Goal: Transaction & Acquisition: Book appointment/travel/reservation

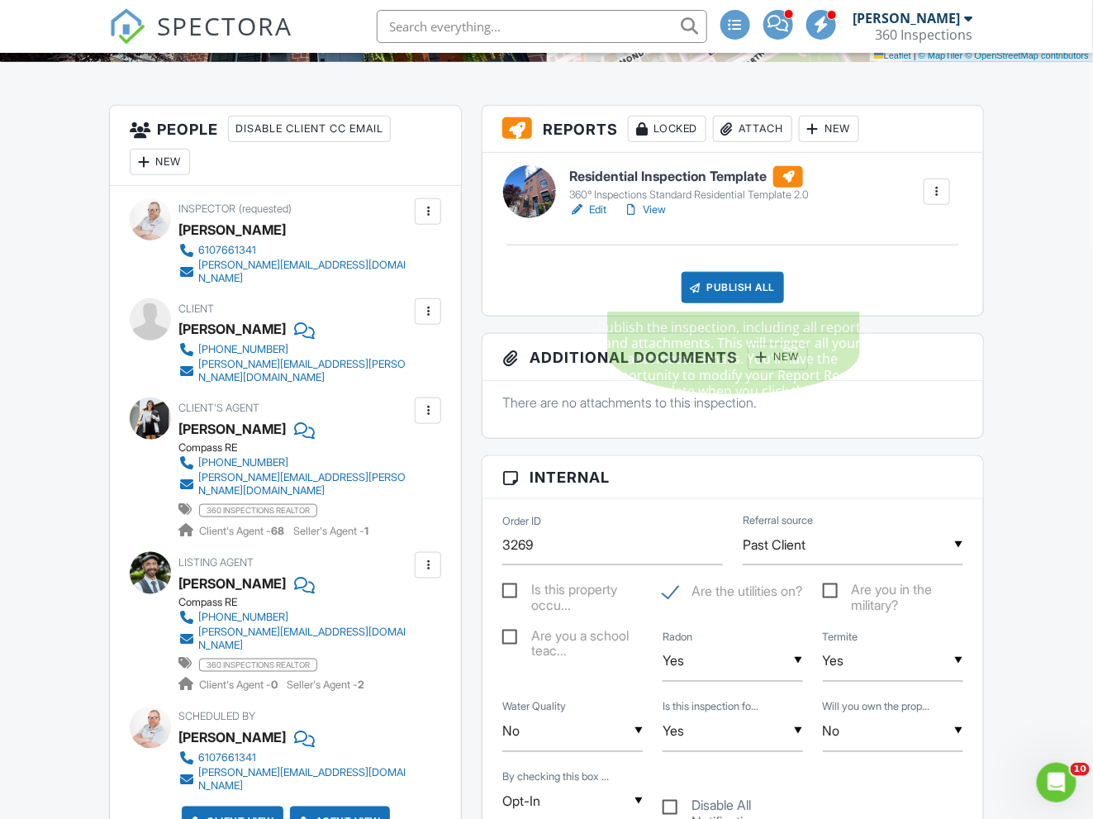
click at [730, 287] on div "Publish All" at bounding box center [733, 287] width 103 height 31
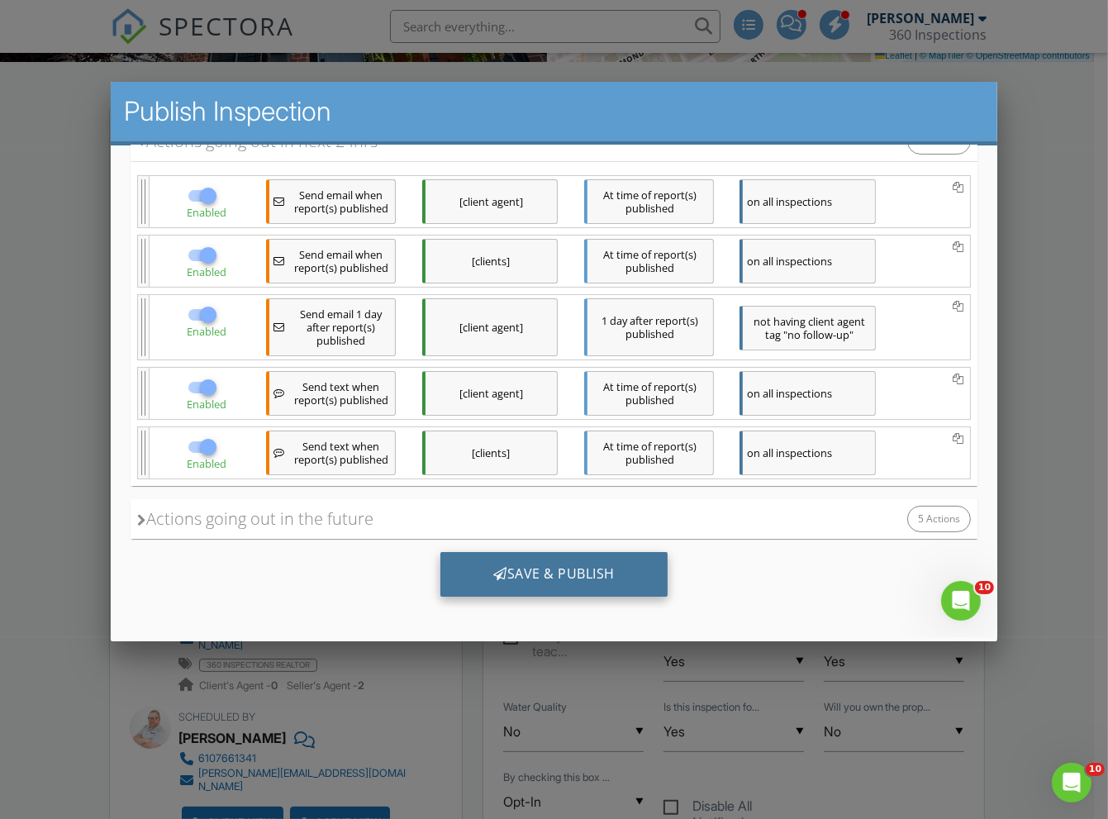
click at [527, 573] on div "Save & Publish" at bounding box center [553, 574] width 227 height 45
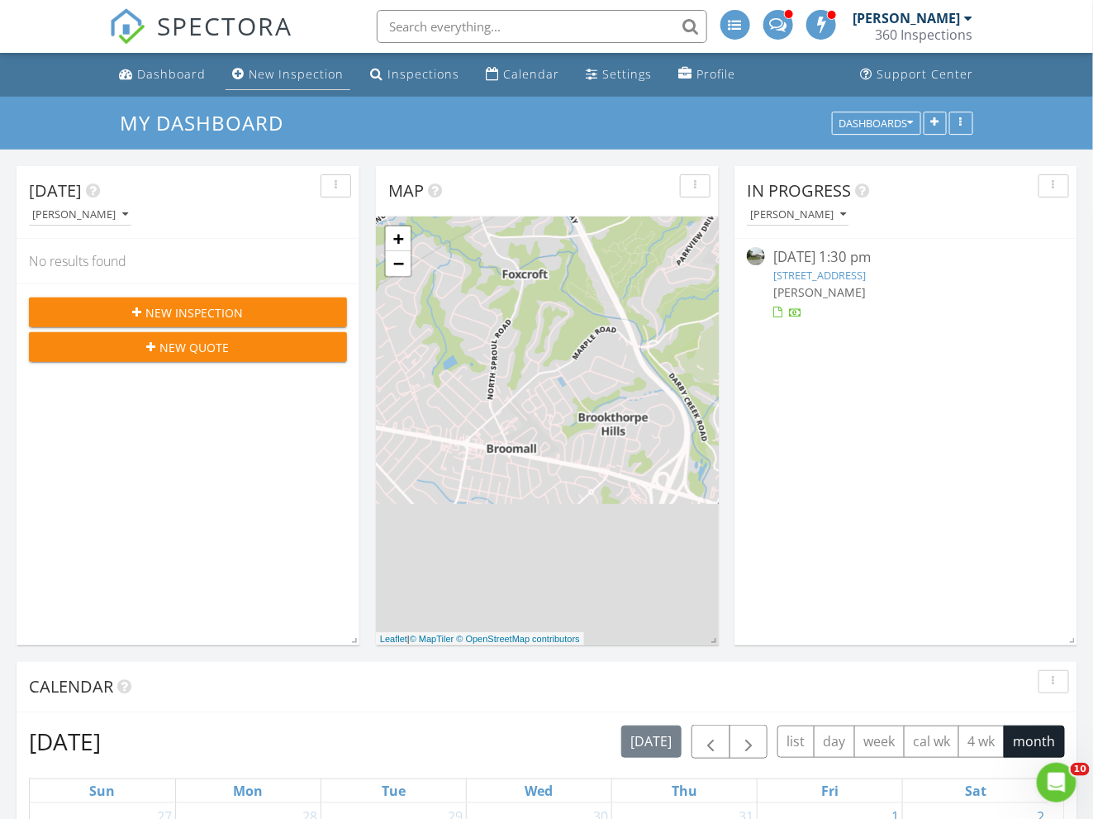
click at [288, 74] on div "New Inspection" at bounding box center [296, 74] width 95 height 16
click at [249, 340] on div "New Quote" at bounding box center [188, 347] width 292 height 17
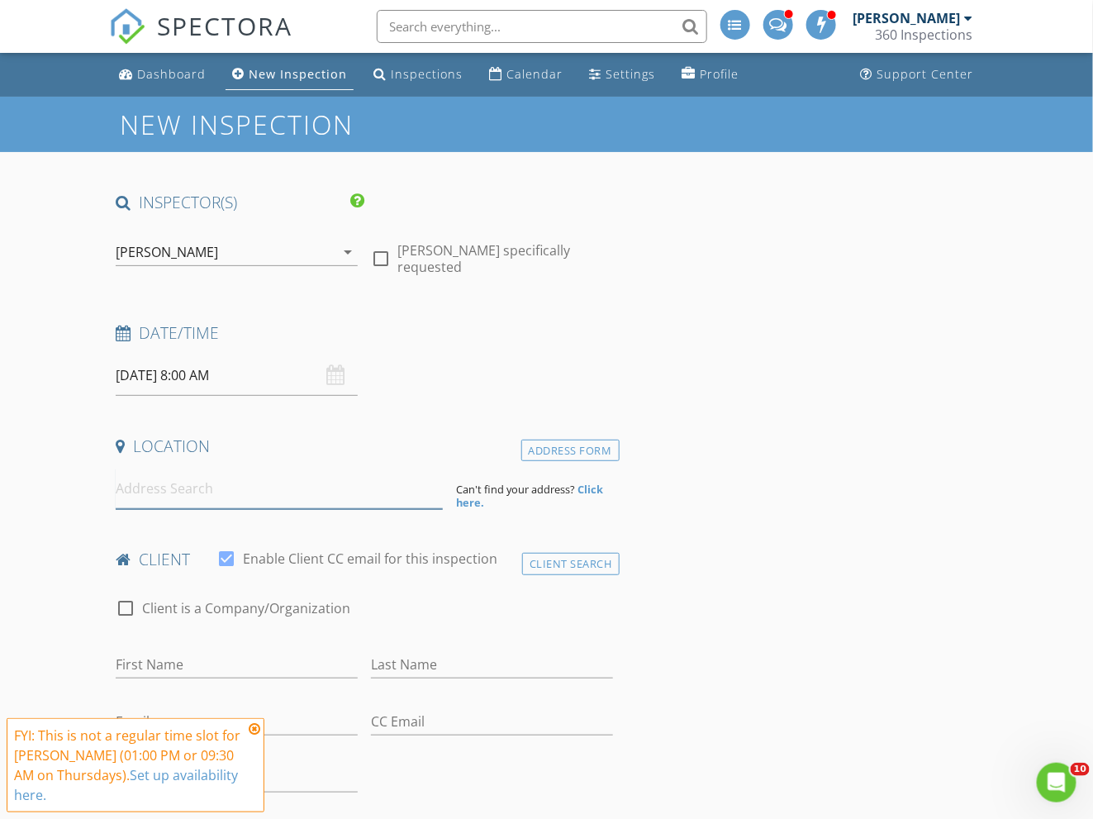
click at [206, 499] on input at bounding box center [279, 489] width 327 height 40
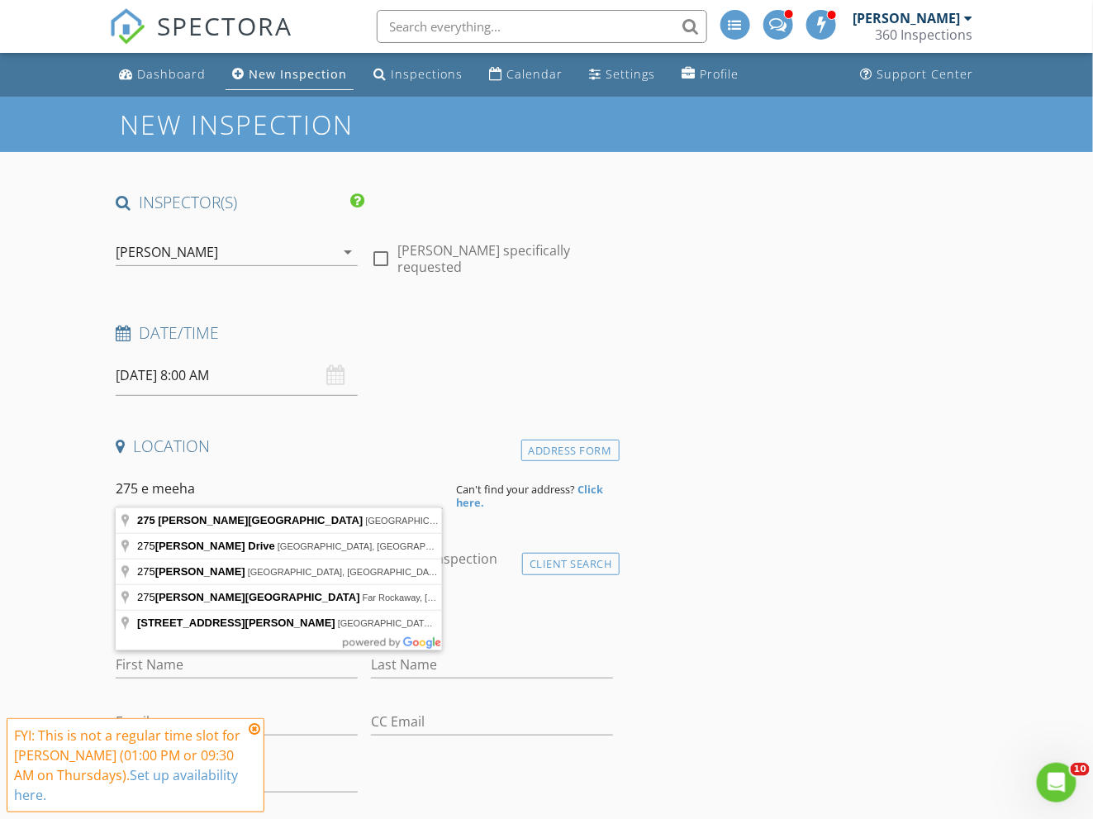
type input "275 Meehan Avenue, Philadelphia, PA, USA"
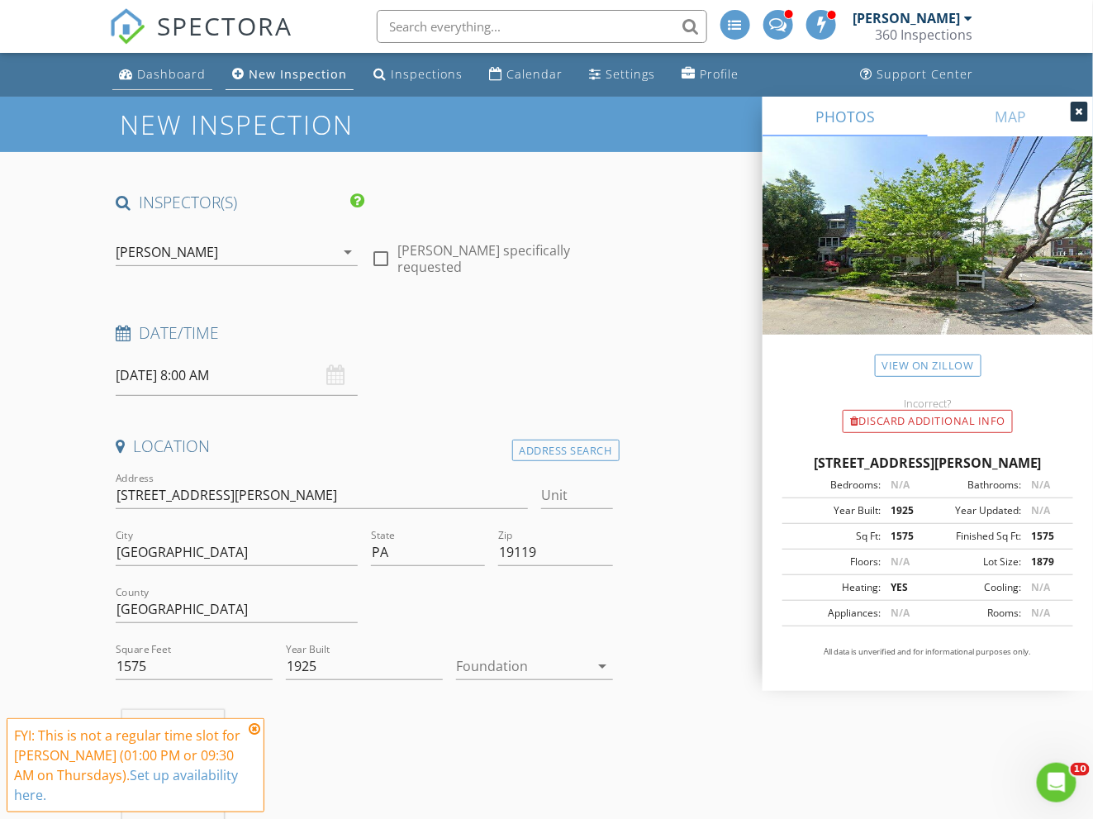
click at [169, 82] on link "Dashboard" at bounding box center [162, 74] width 100 height 31
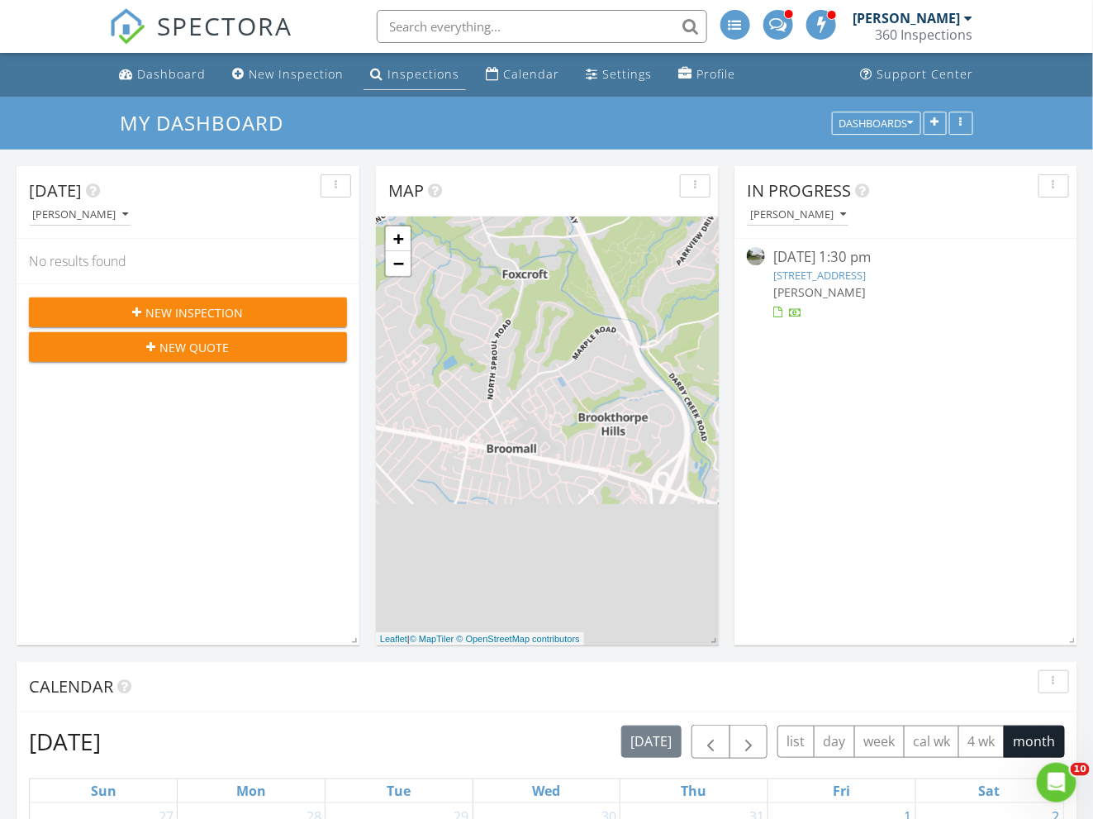
click at [414, 82] on link "Inspections" at bounding box center [415, 74] width 102 height 31
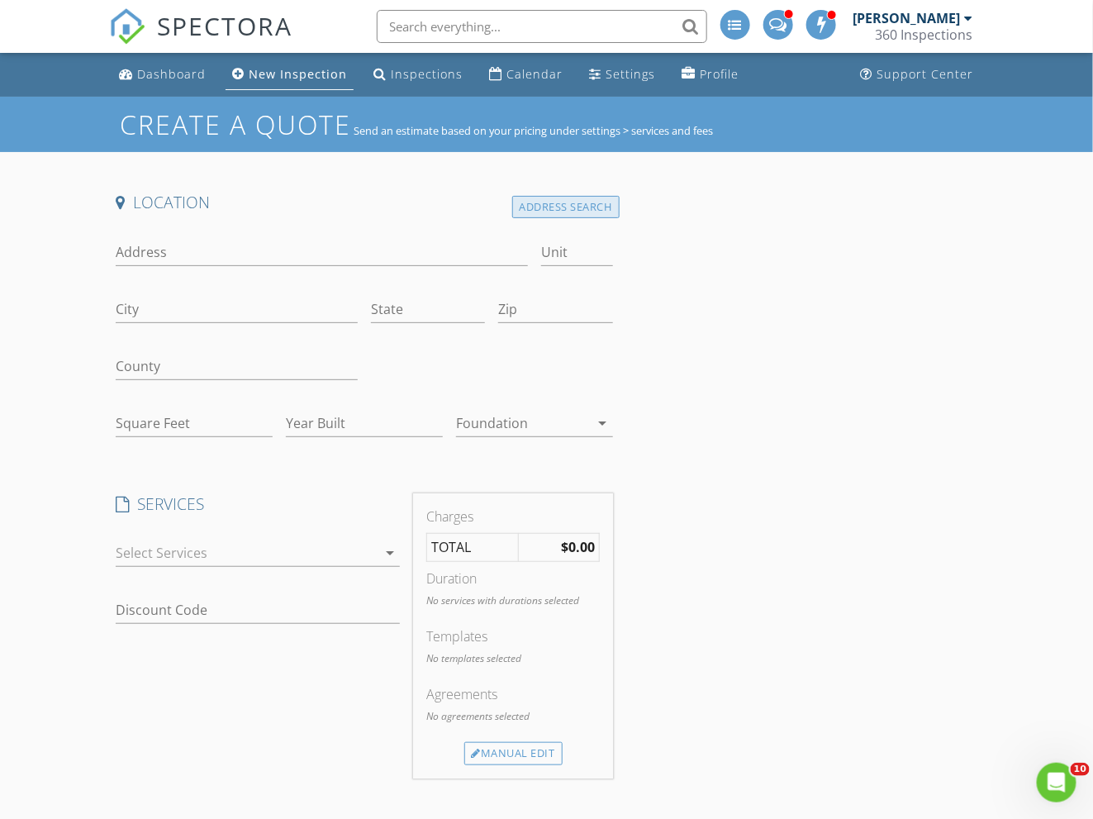
click at [565, 204] on div "Address Search" at bounding box center [565, 207] width 107 height 22
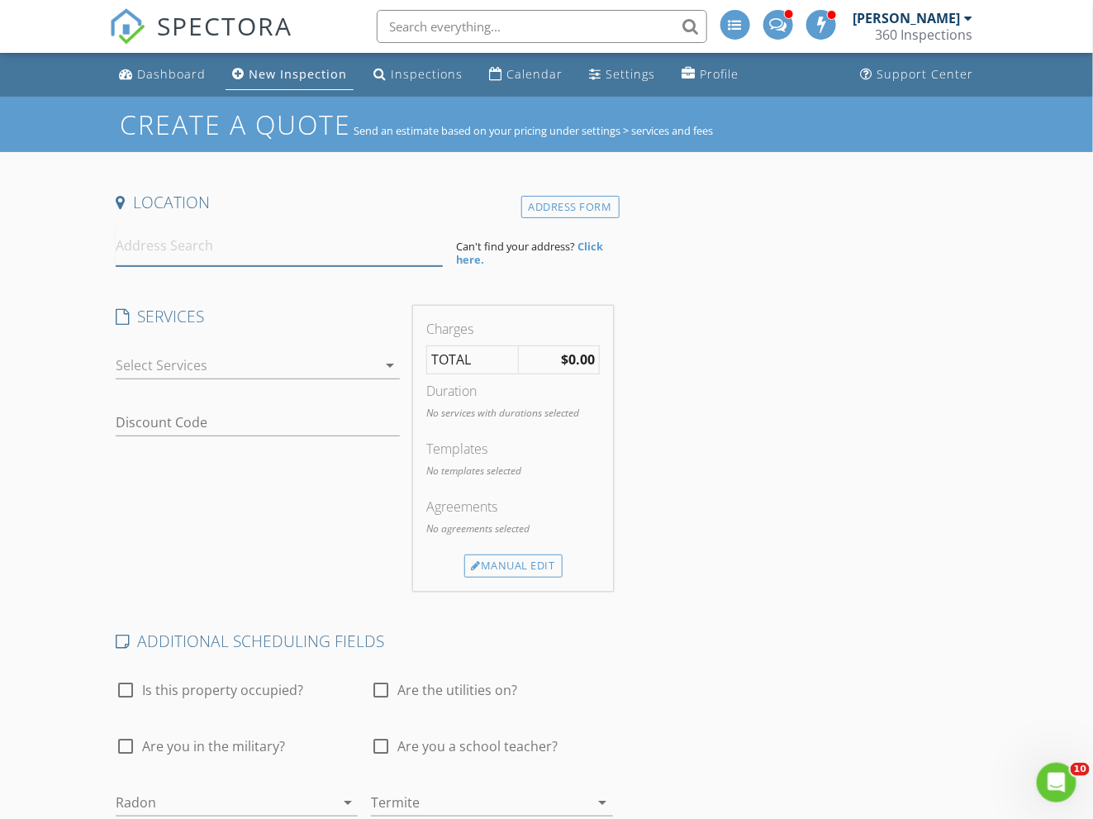
click at [238, 249] on input at bounding box center [279, 246] width 327 height 40
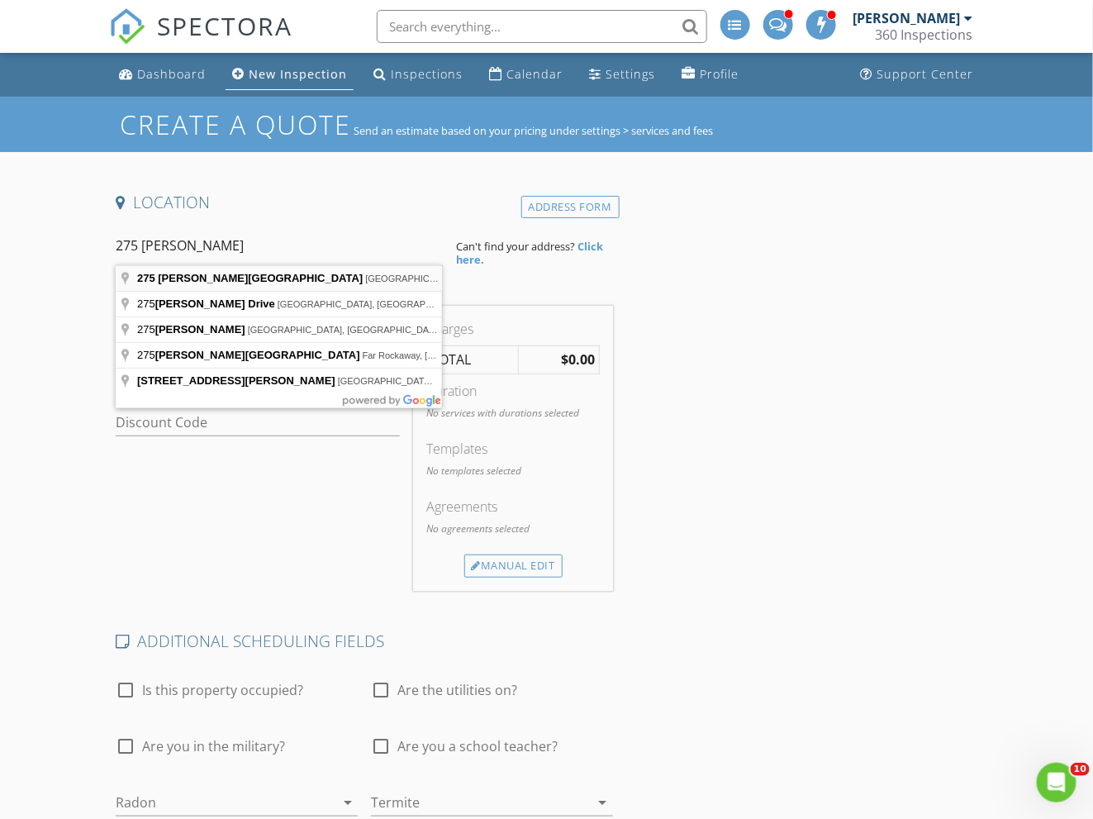
type input "275 Meehan Avenue, Philadelphia, PA, USA"
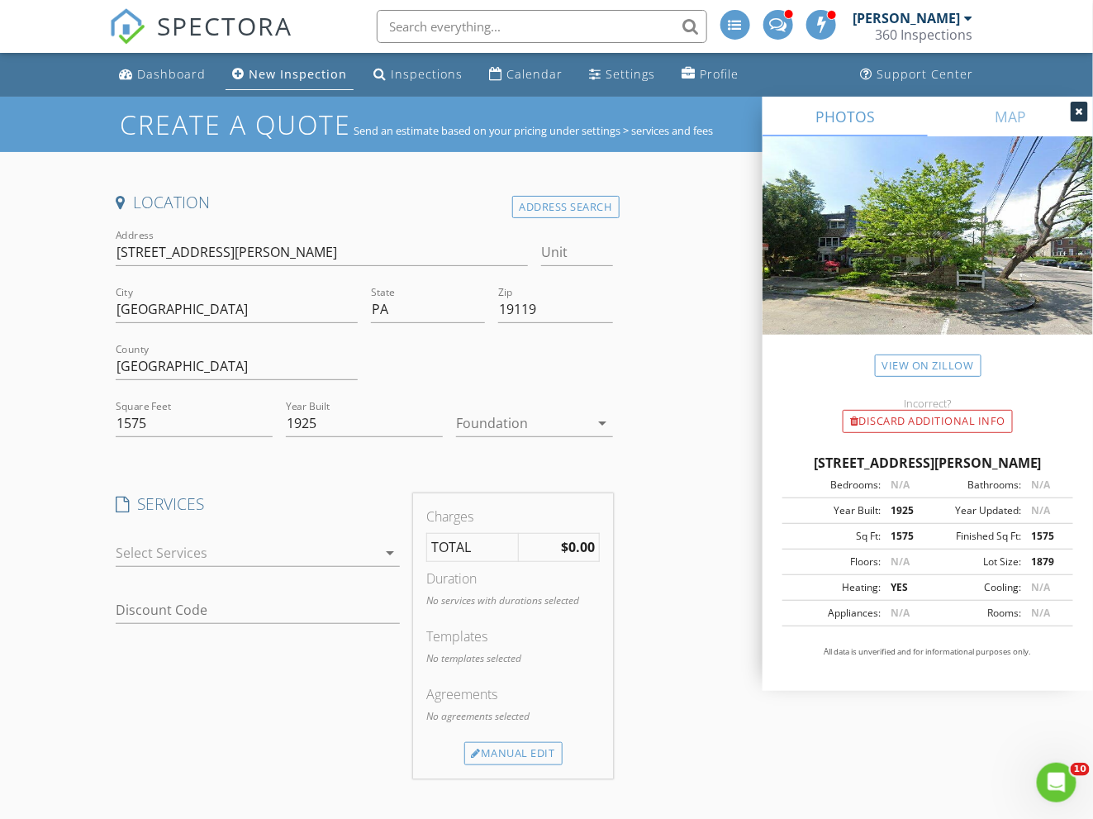
scroll to position [42, 0]
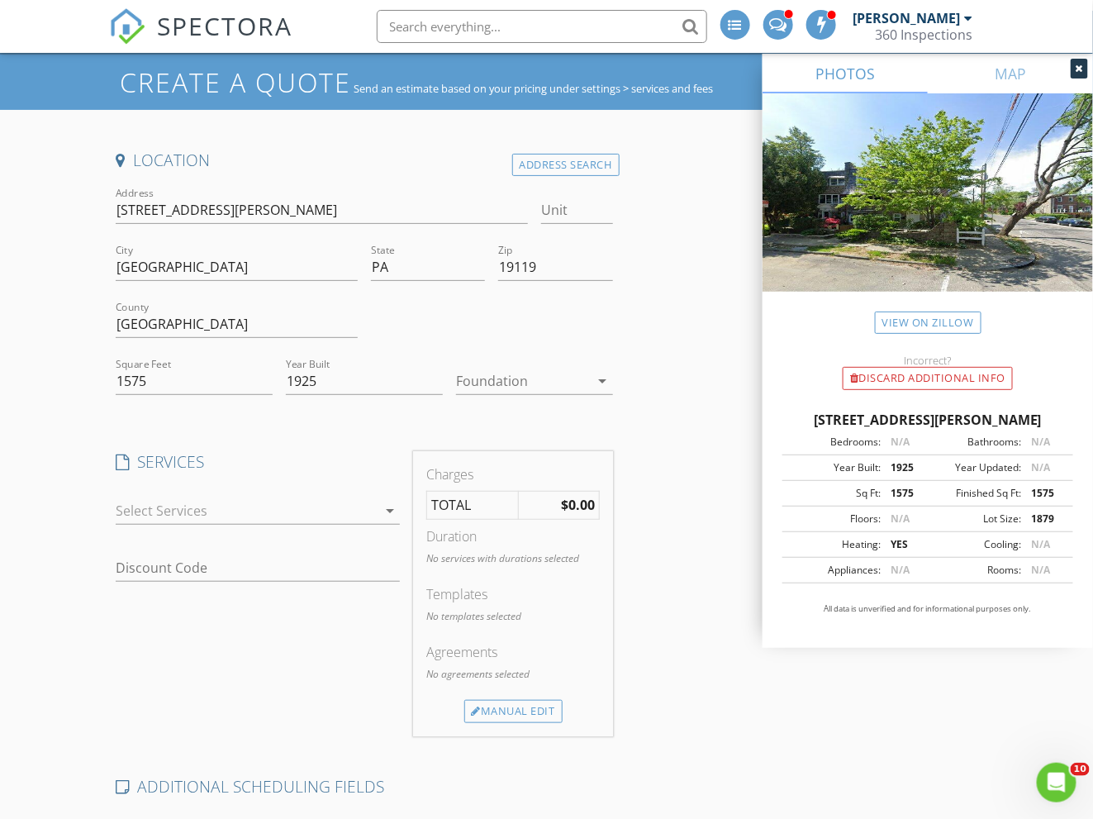
click at [195, 509] on div at bounding box center [246, 510] width 261 height 26
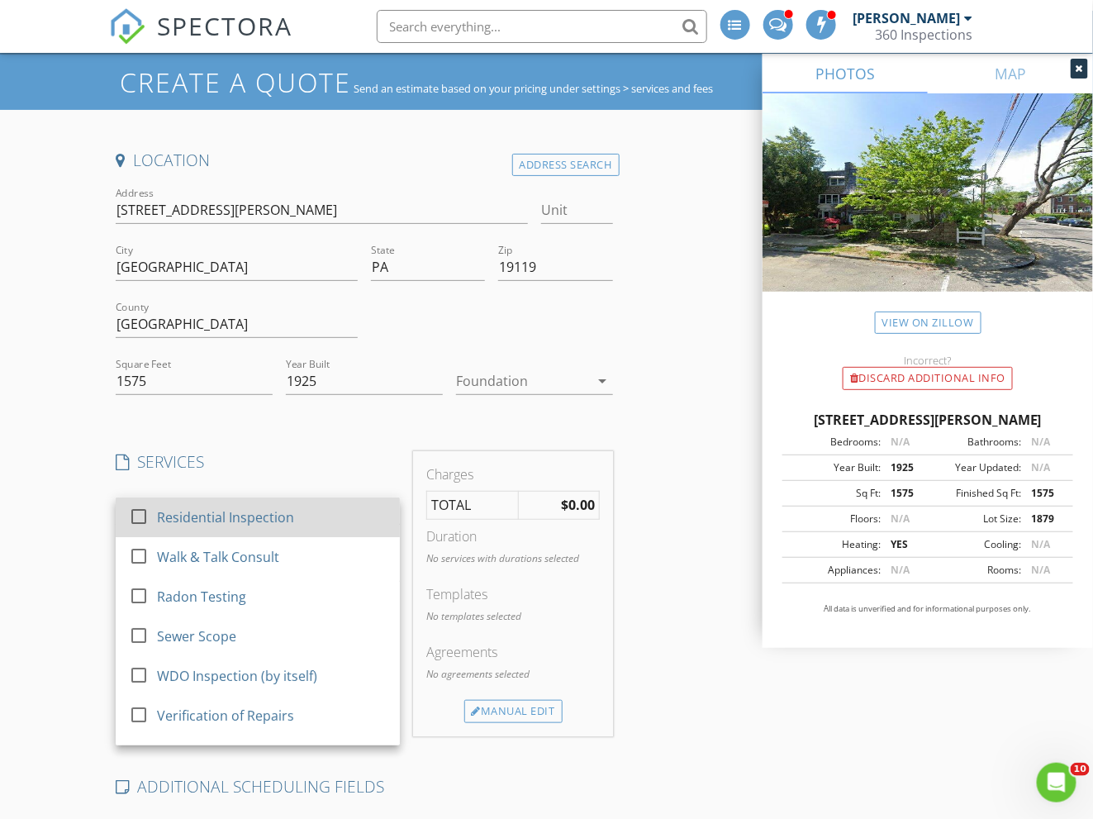
click at [228, 511] on div "Residential Inspection" at bounding box center [225, 517] width 137 height 20
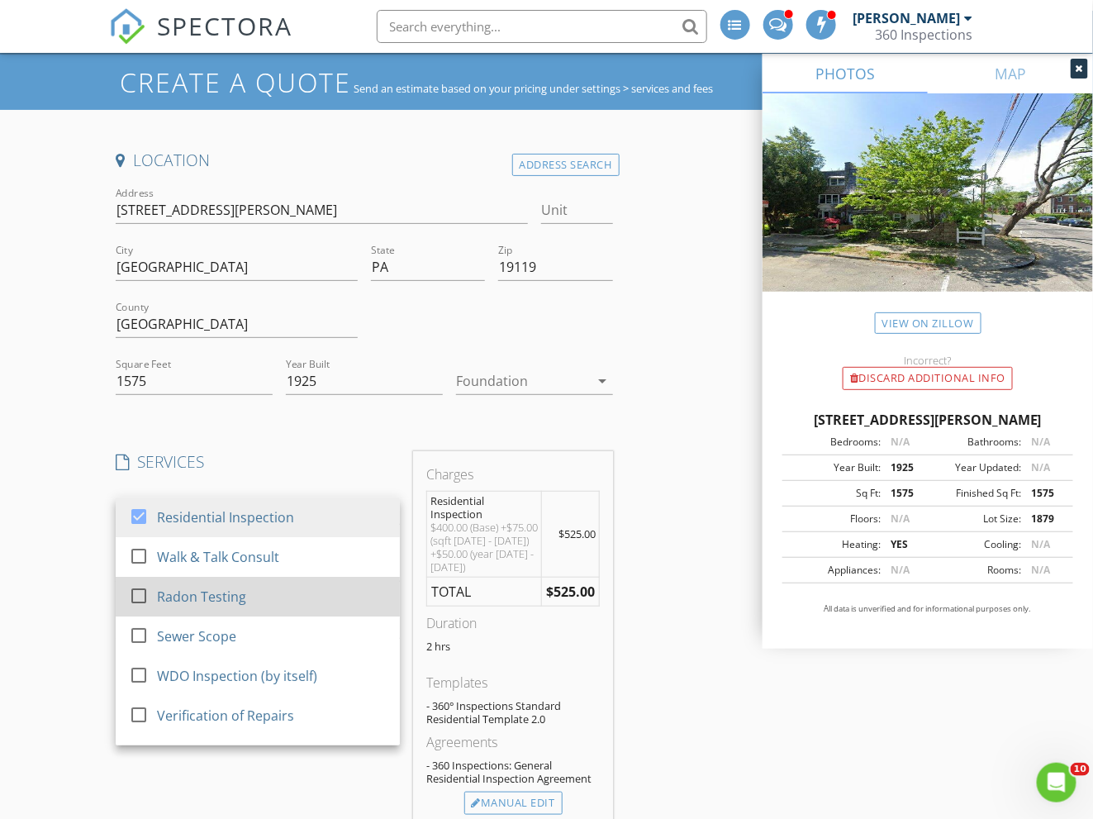
click at [197, 592] on div "Radon Testing" at bounding box center [201, 597] width 89 height 20
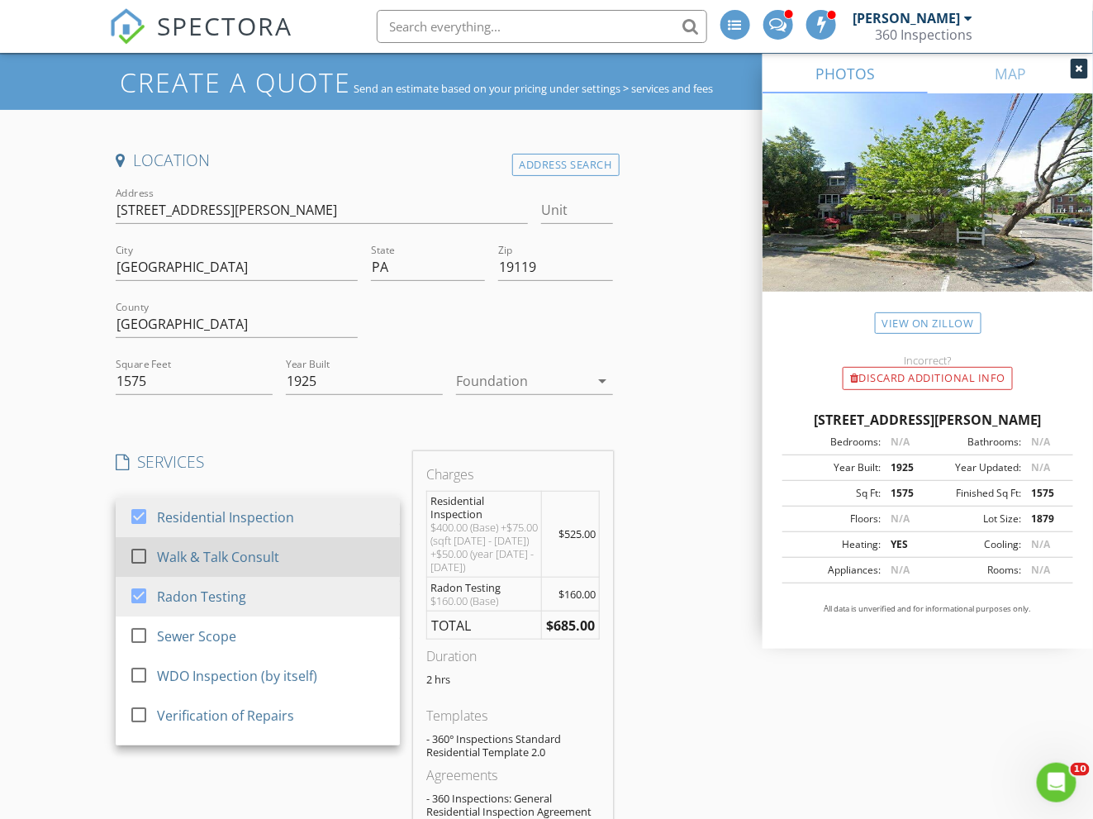
scroll to position [198, 0]
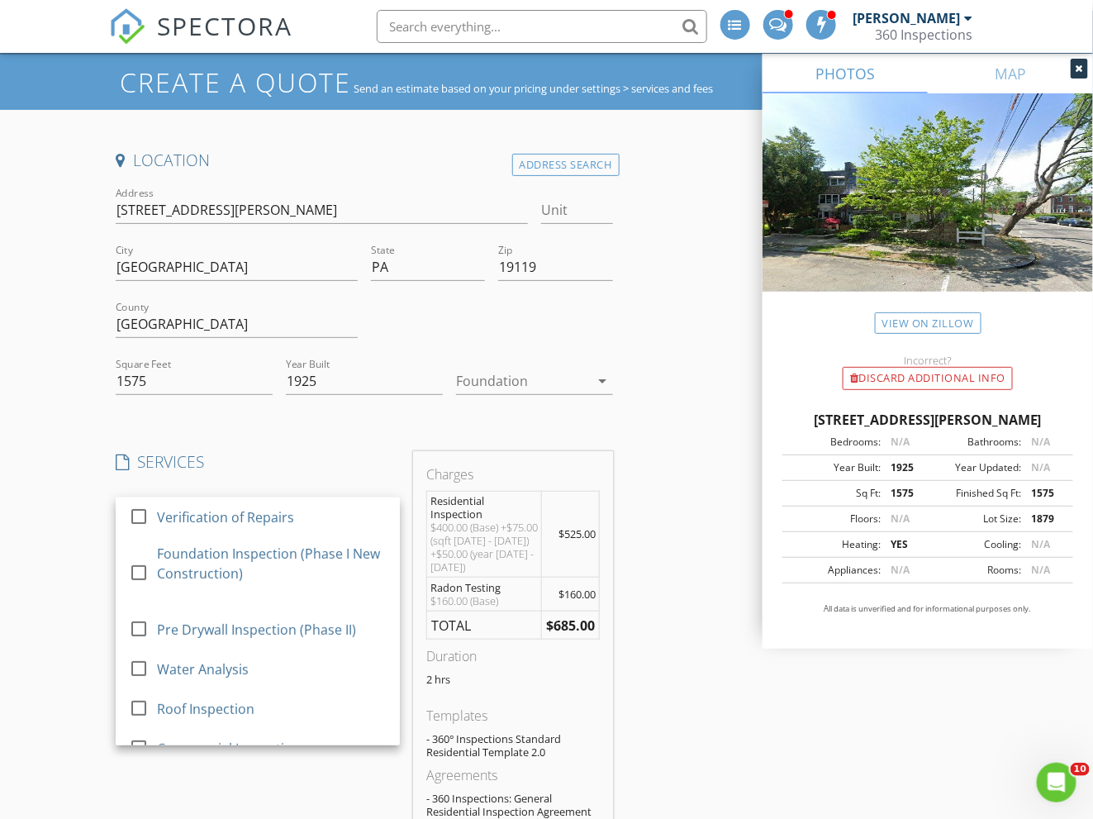
click at [37, 621] on div "Create a Quote Send an estimate based on your pricing under settings > services…" at bounding box center [546, 804] width 1093 height 1499
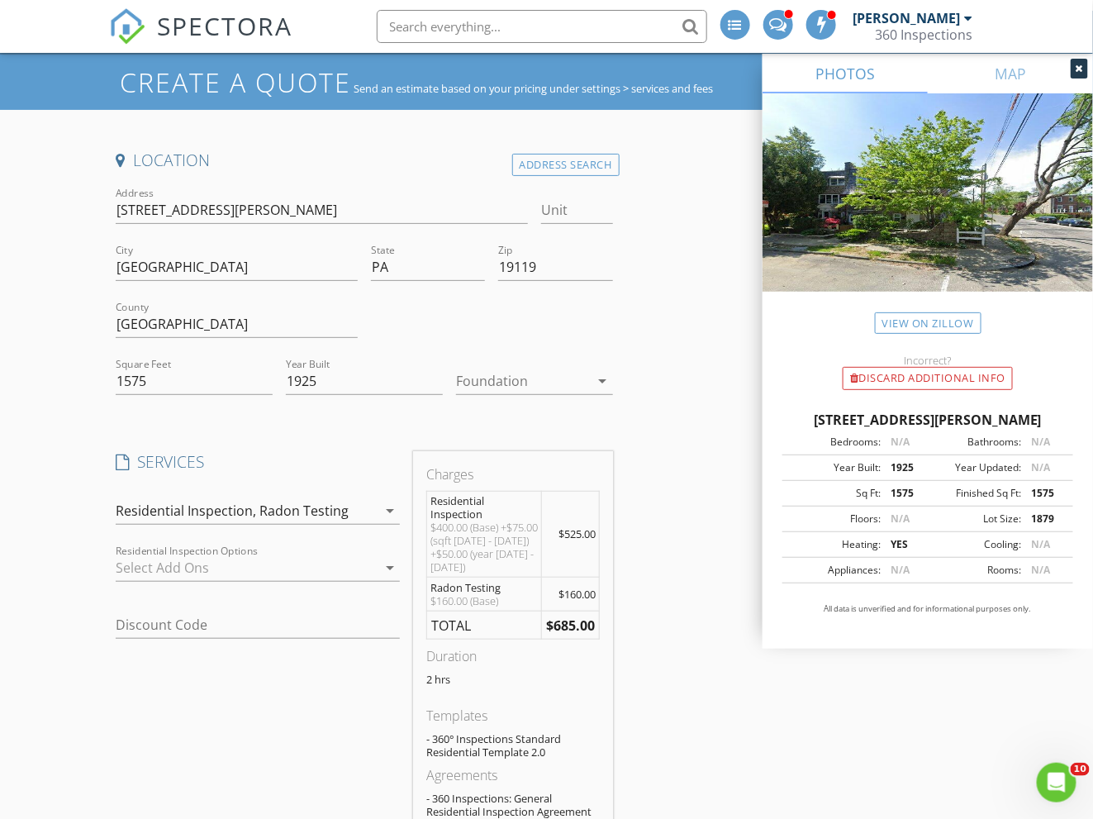
click at [206, 557] on div at bounding box center [246, 567] width 261 height 26
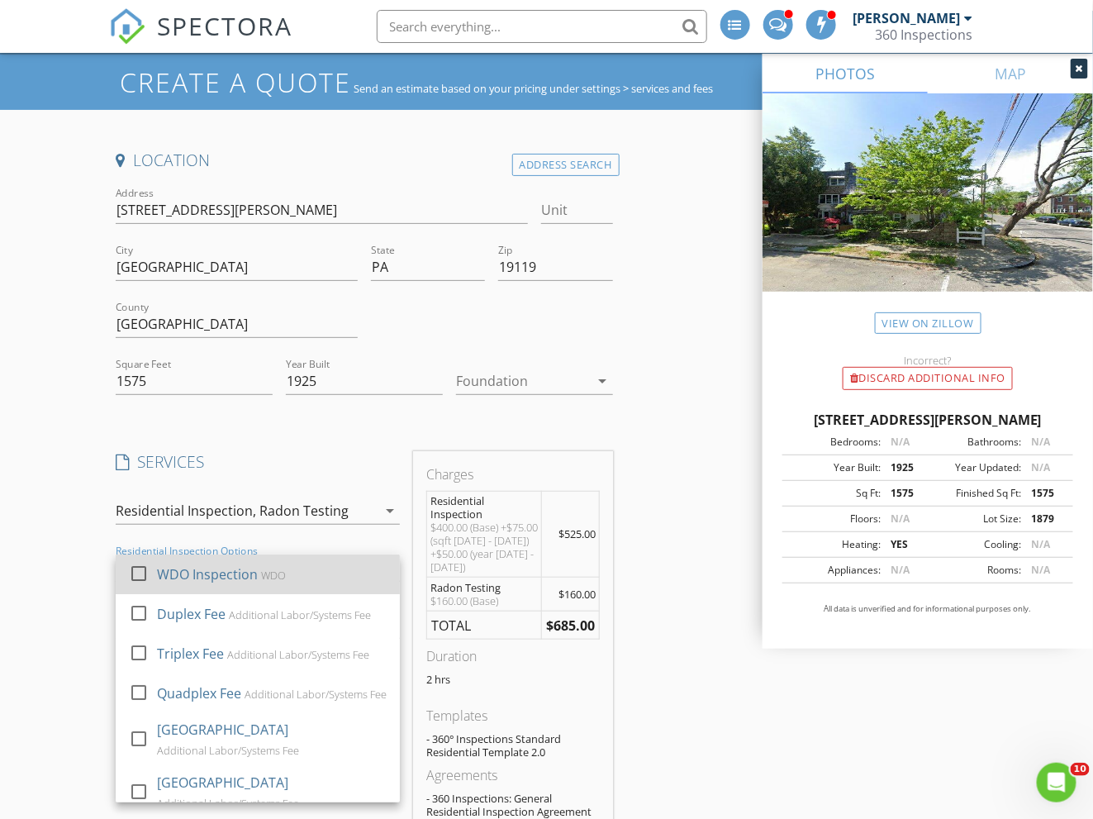
click at [202, 572] on div "WDO Inspection" at bounding box center [207, 574] width 101 height 20
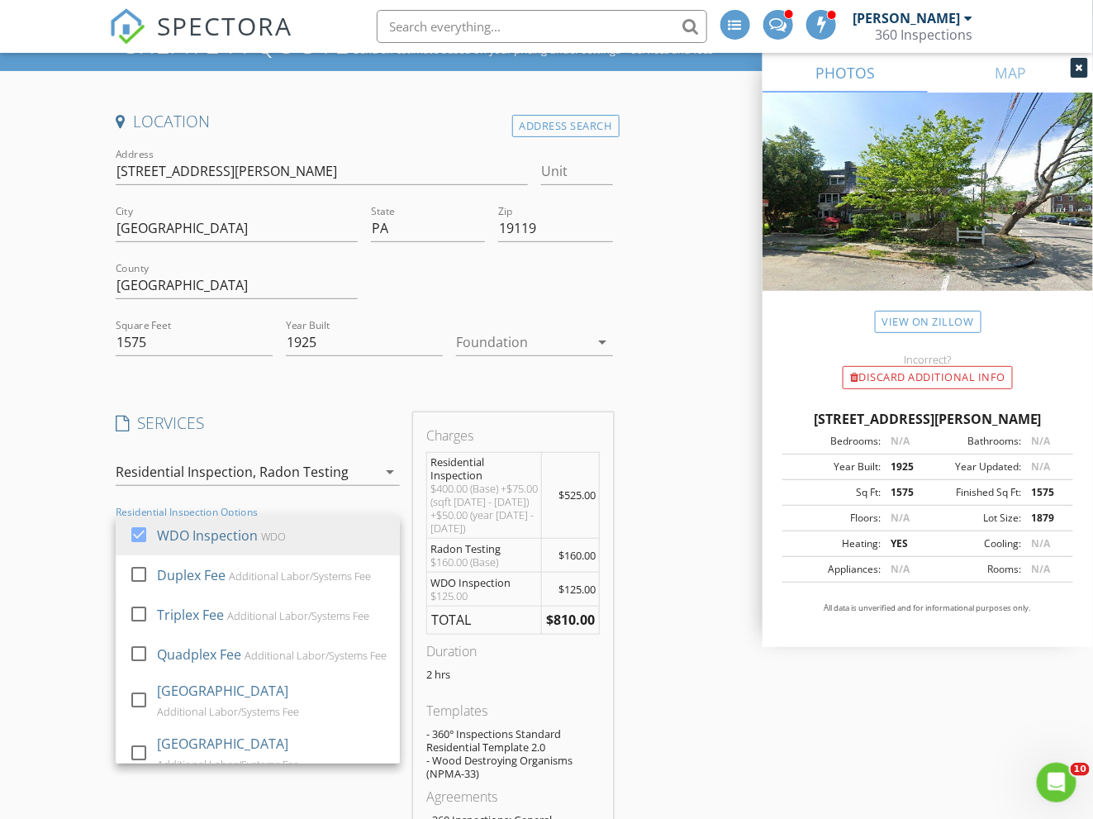
scroll to position [553, 0]
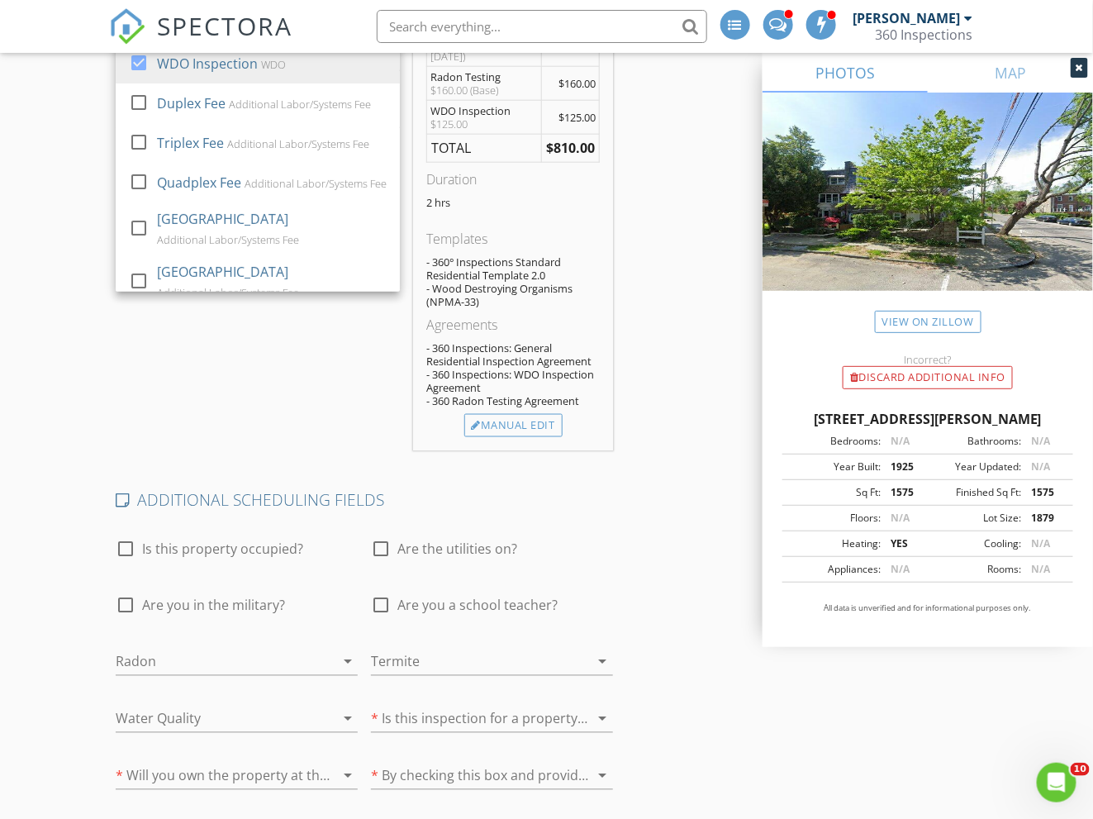
click at [684, 509] on div "Location Address Search Address 275 Meehan Ave Unit City Philadelphia State PA …" at bounding box center [546, 364] width 874 height 1451
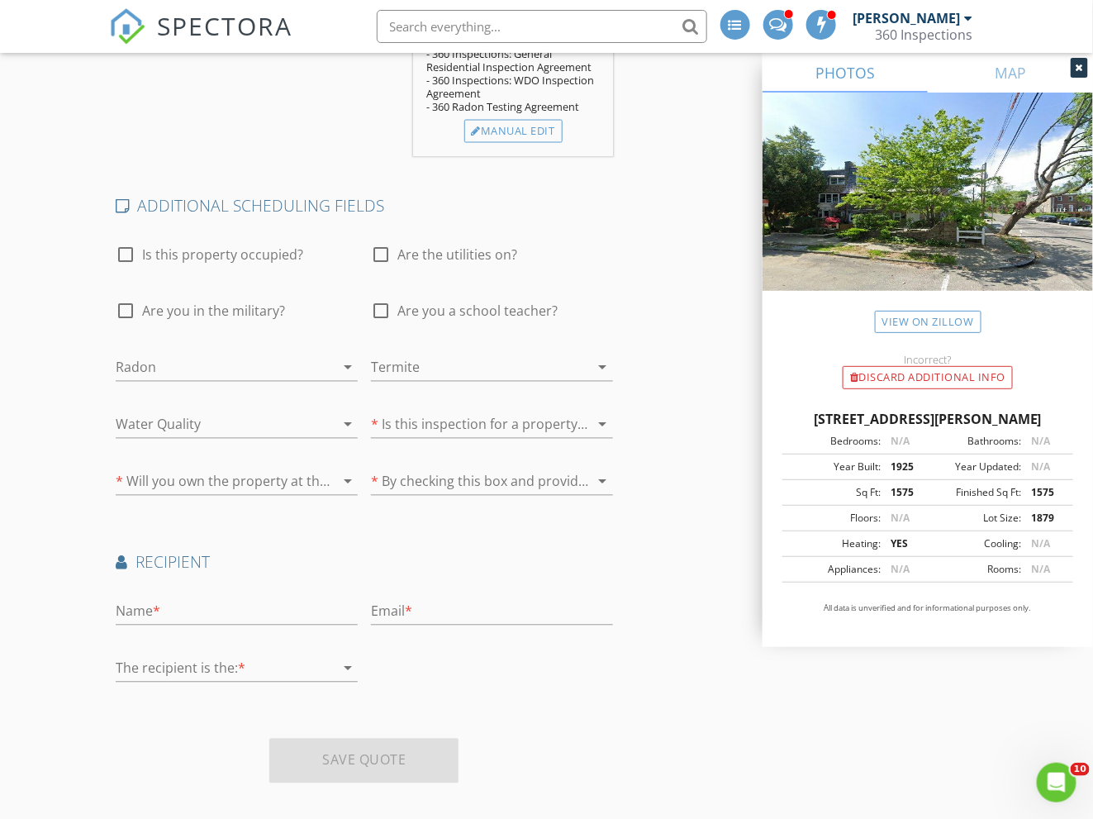
scroll to position [0, 0]
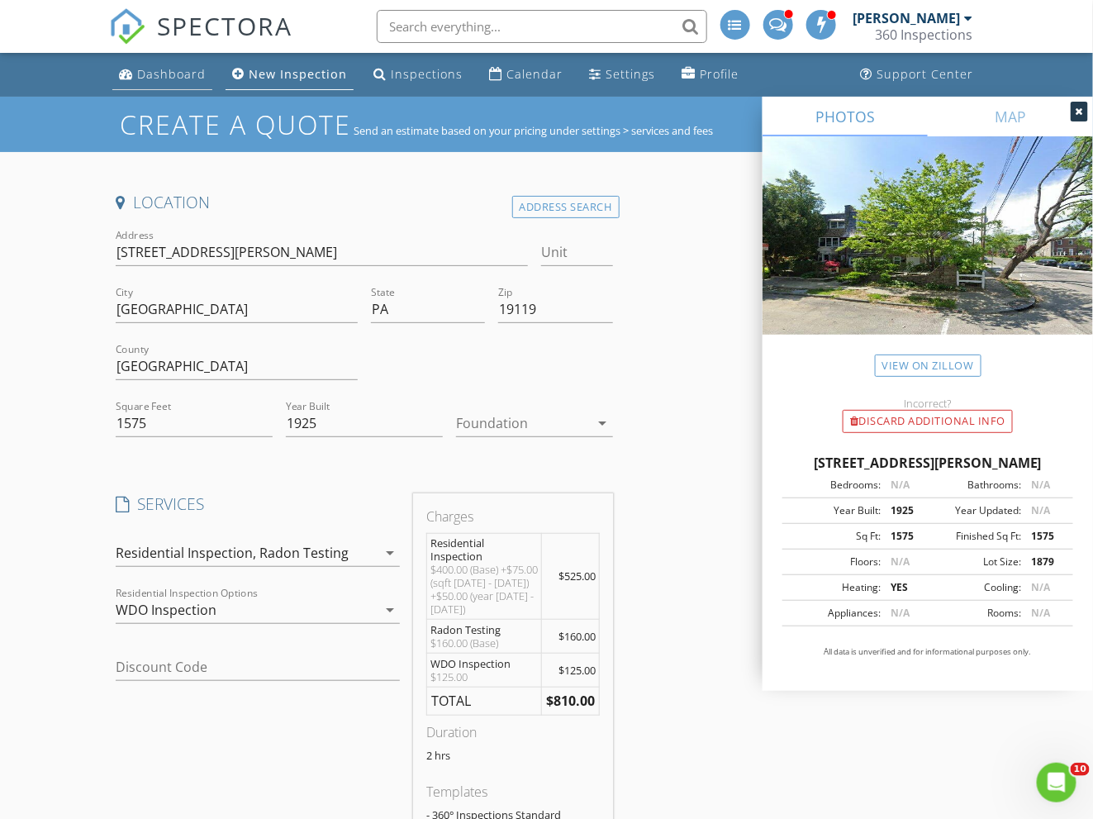
click at [173, 73] on div "Dashboard" at bounding box center [171, 74] width 69 height 16
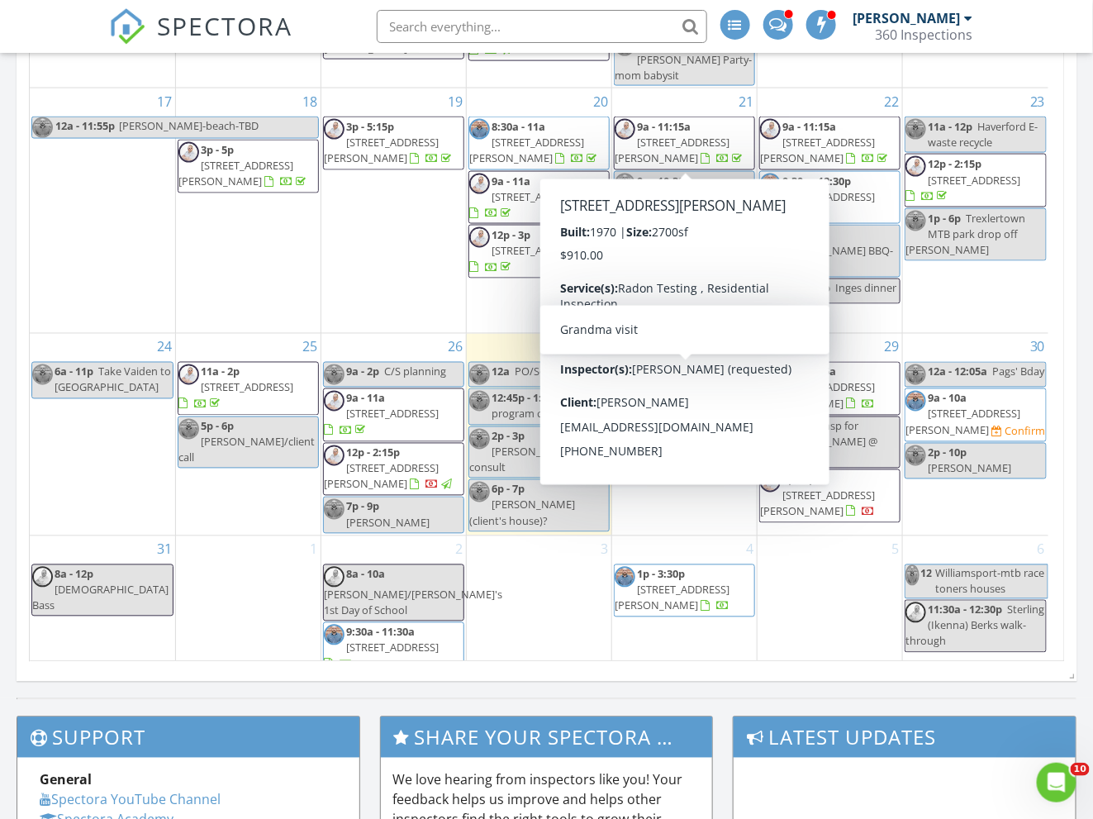
scroll to position [1038, 0]
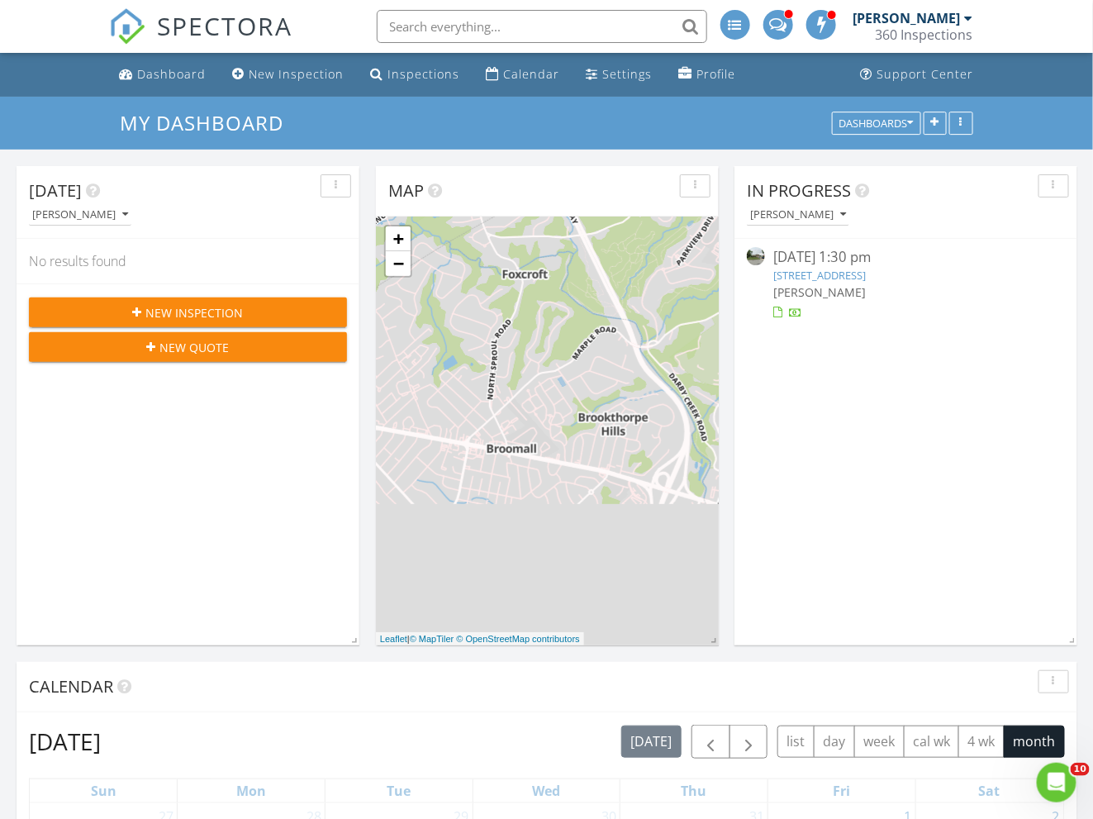
click at [779, 29] on span at bounding box center [777, 23] width 17 height 15
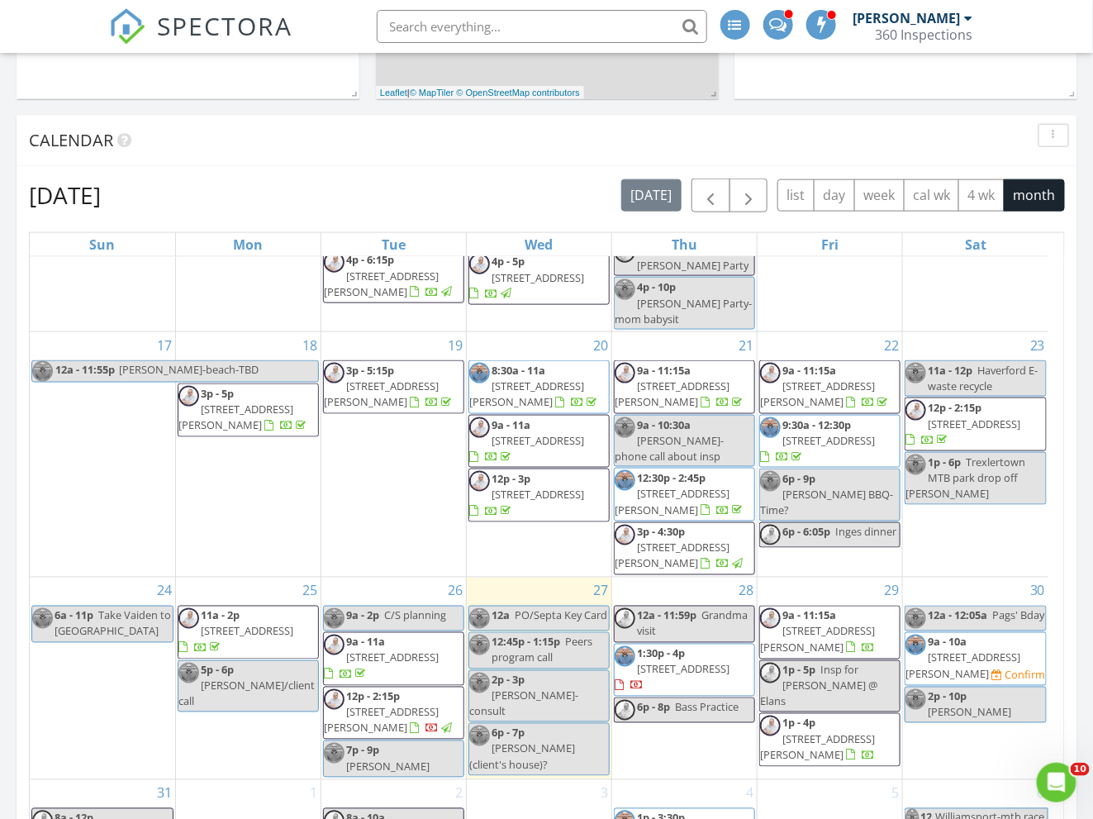
scroll to position [581, 0]
